Goal: Navigation & Orientation: Find specific page/section

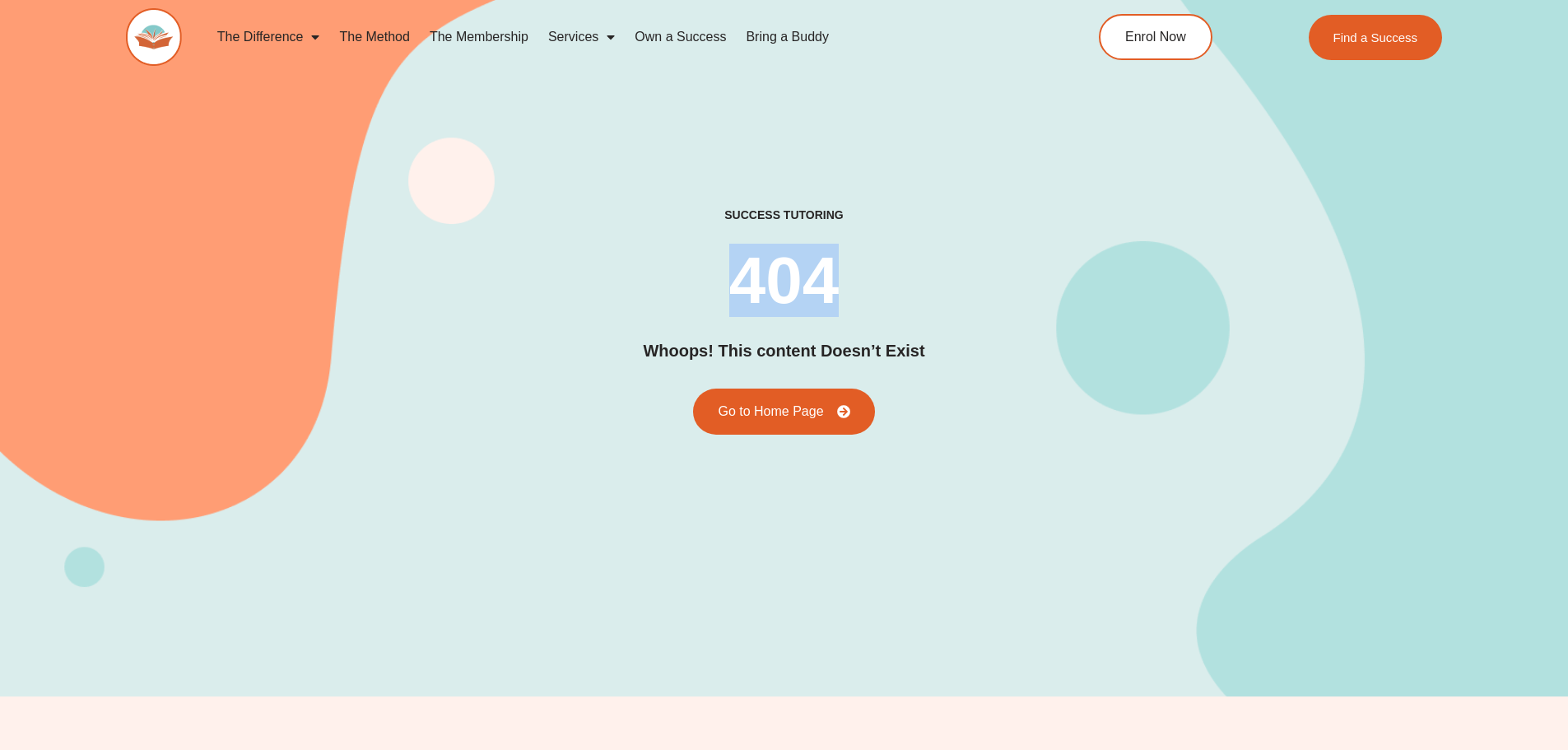
drag, startPoint x: 746, startPoint y: 272, endPoint x: 838, endPoint y: 261, distance: 92.7
click at [838, 261] on h2 "404" at bounding box center [784, 281] width 110 height 66
click at [840, 260] on div "success tutoring 404 Whoops! This content Doesn’t Exist Go to Home Page" at bounding box center [784, 321] width 1317 height 226
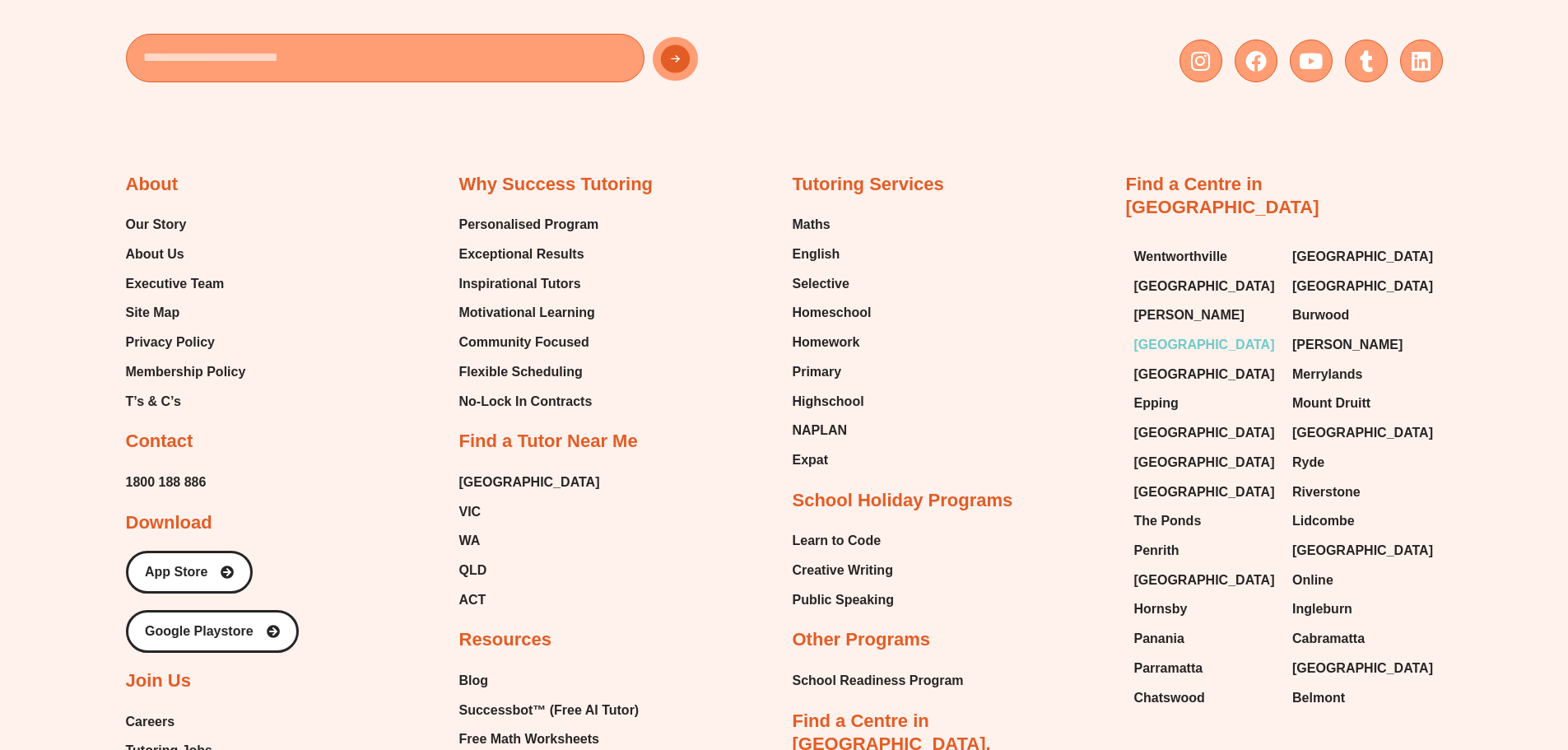
scroll to position [949, 0]
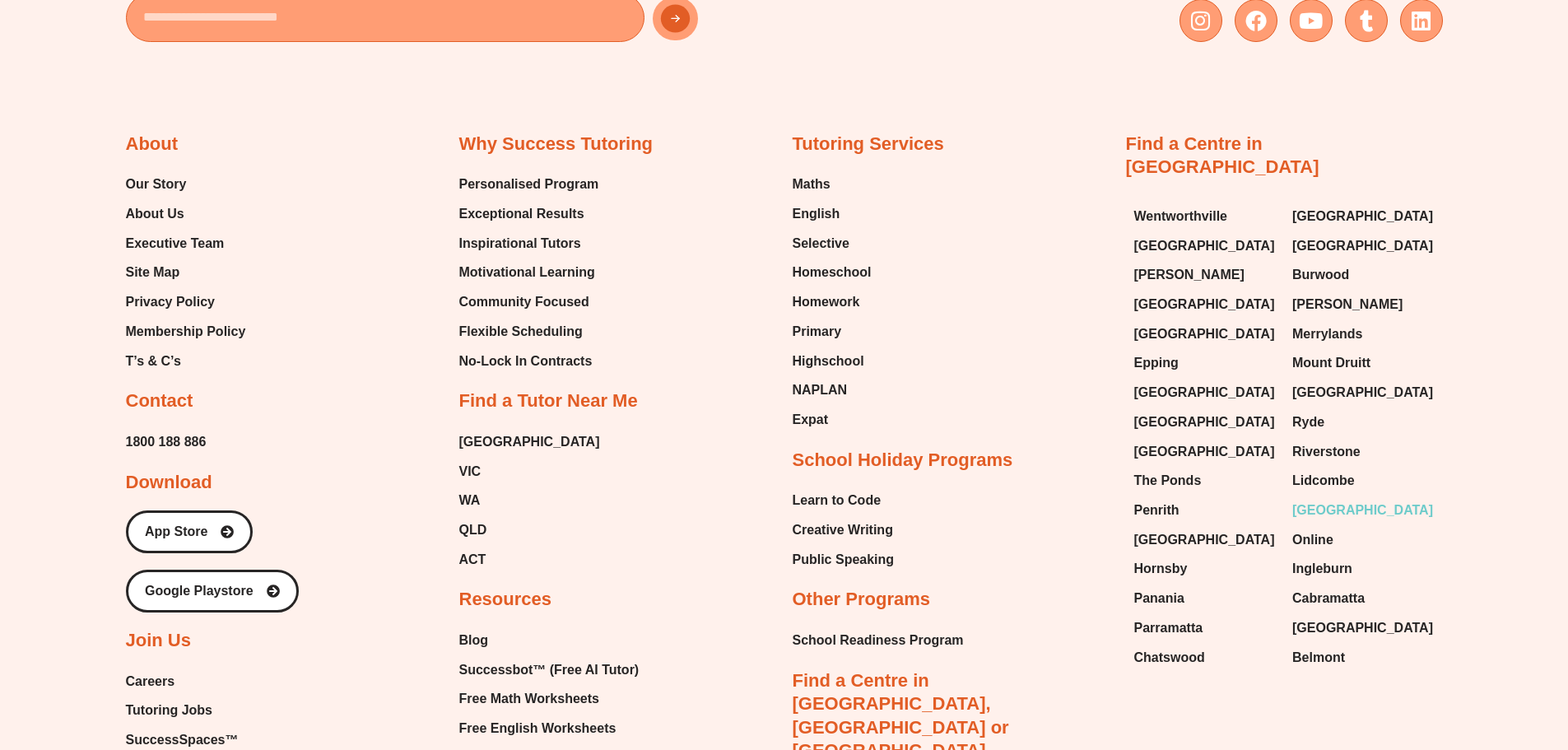
click at [1359, 498] on span "[GEOGRAPHIC_DATA]" at bounding box center [1363, 510] width 141 height 25
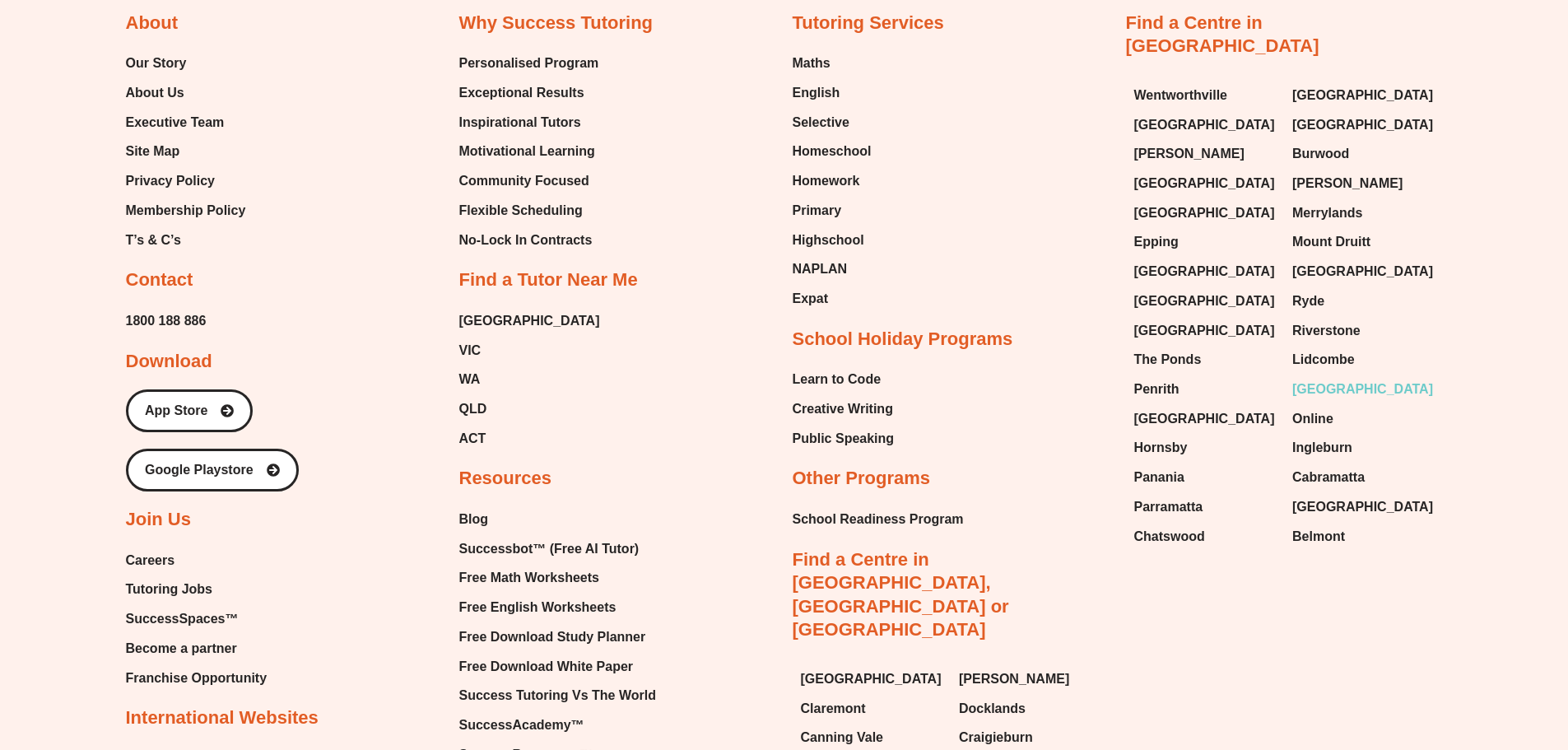
scroll to position [1071, 0]
click at [1313, 318] on span "Riverstone" at bounding box center [1326, 330] width 68 height 25
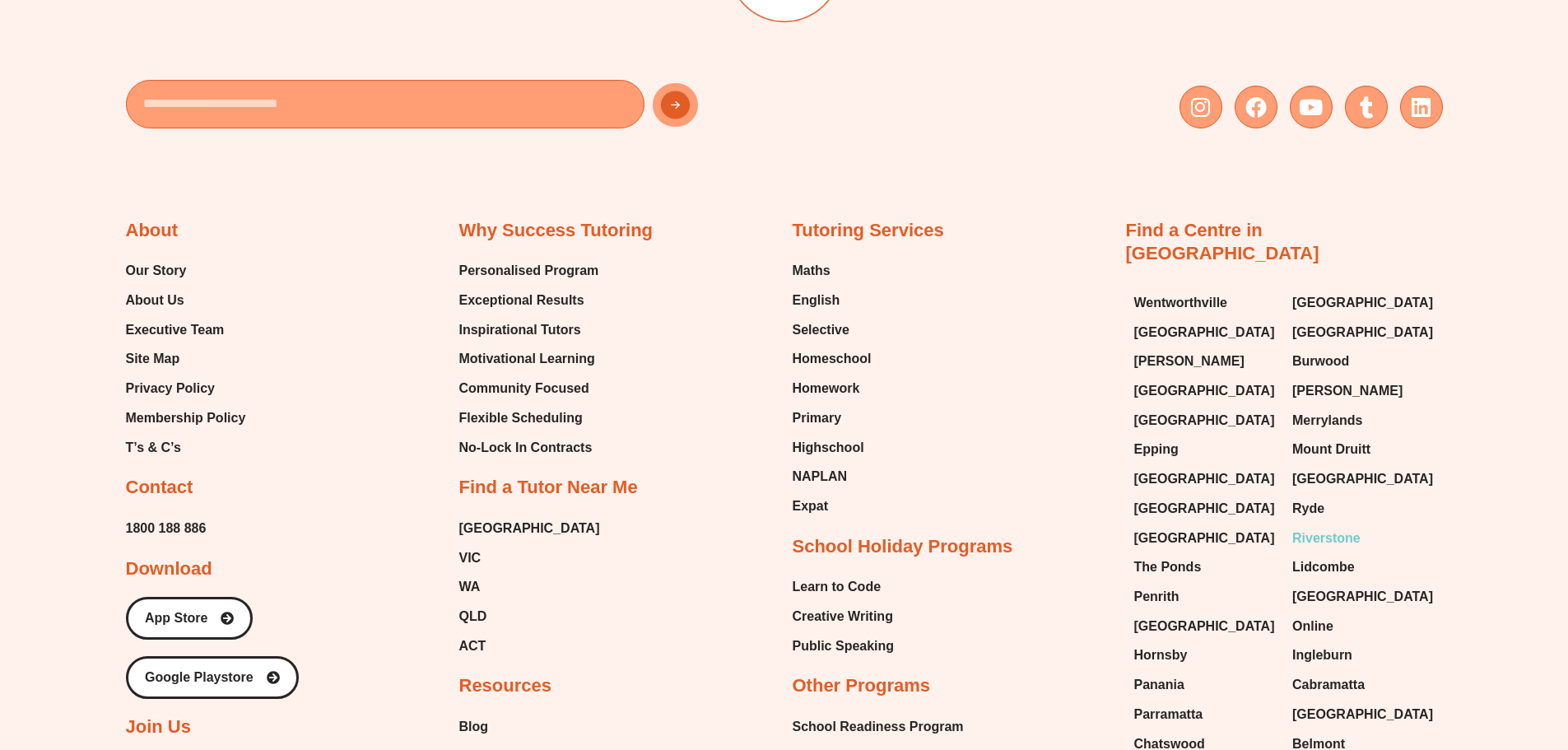
scroll to position [949, 0]
